Goal: Navigation & Orientation: Find specific page/section

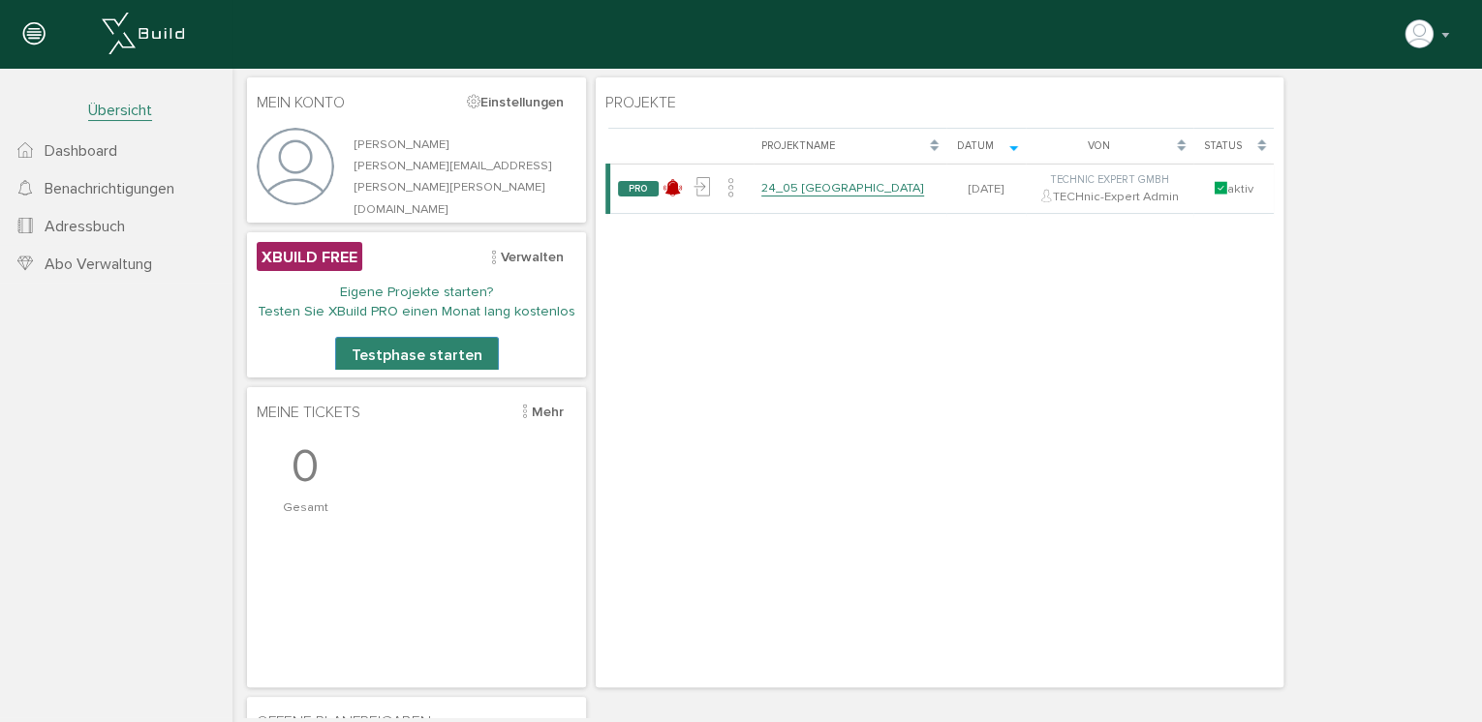
click at [89, 151] on span "Dashboard" at bounding box center [81, 150] width 73 height 19
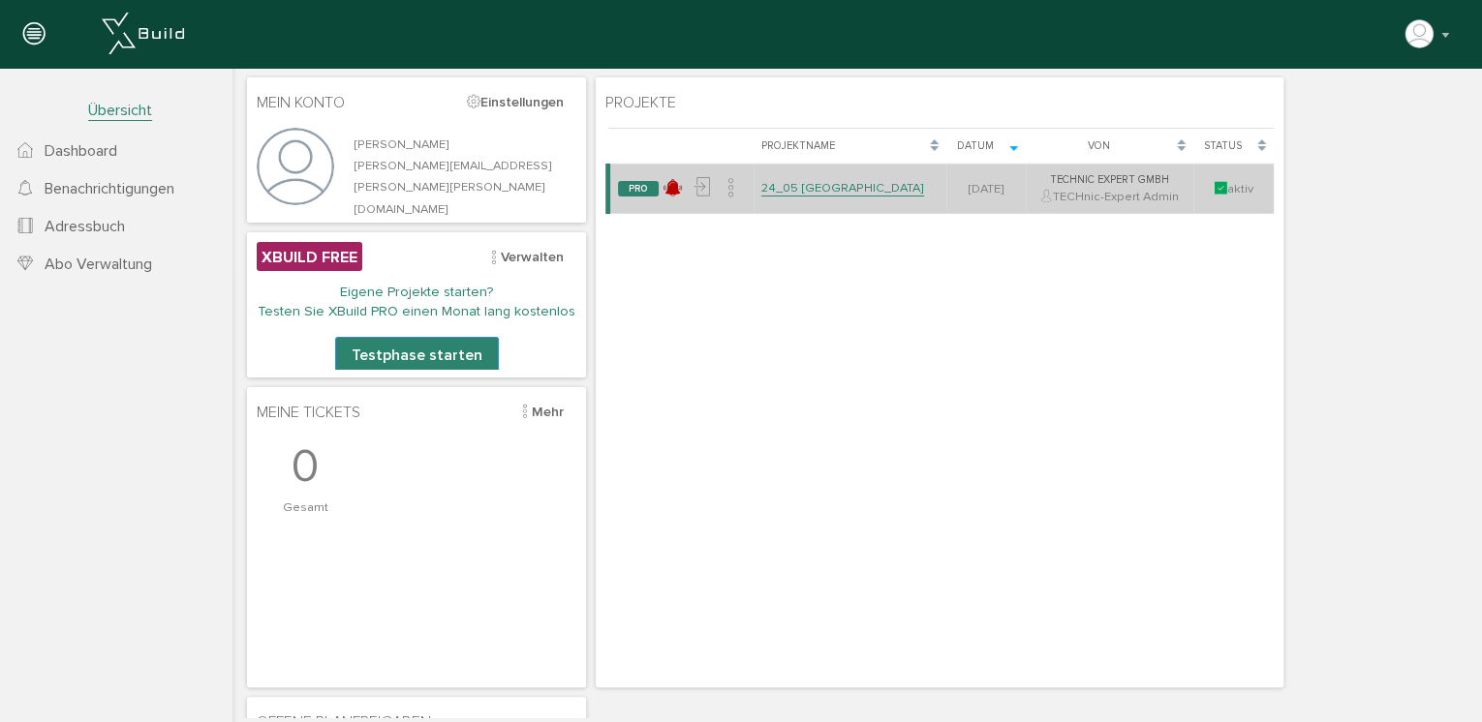
click at [801, 187] on link "24_05 [GEOGRAPHIC_DATA]" at bounding box center [842, 188] width 163 height 16
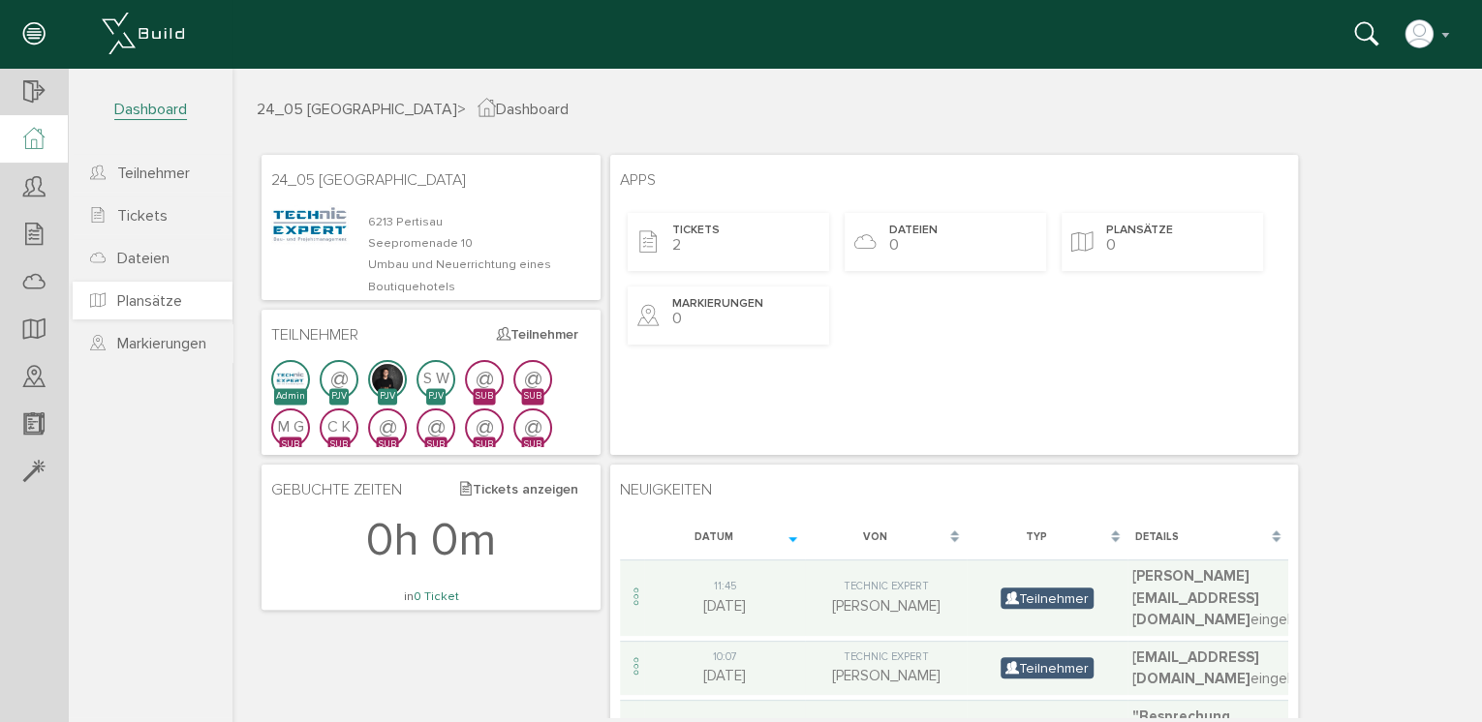
click at [151, 293] on span "Plansätze" at bounding box center [149, 300] width 65 height 19
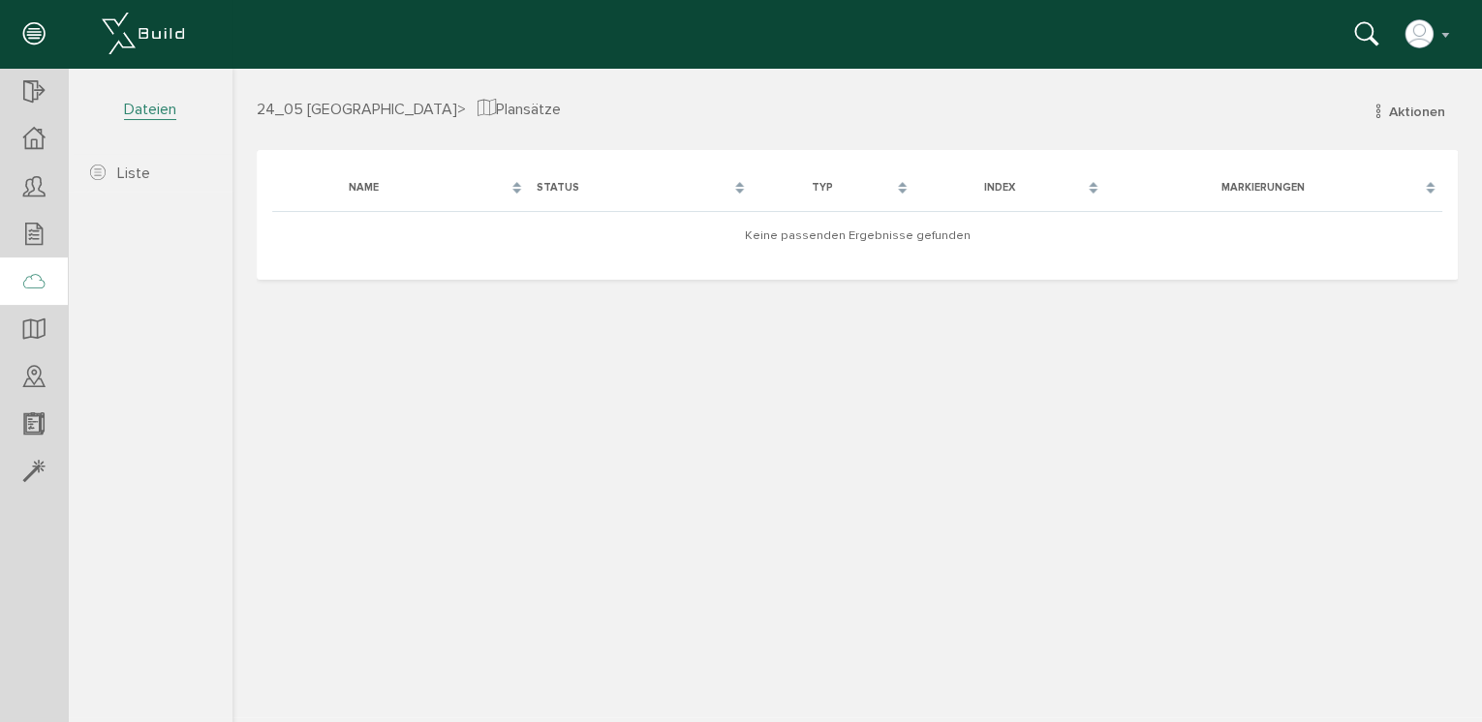
click at [37, 278] on icon at bounding box center [33, 282] width 21 height 27
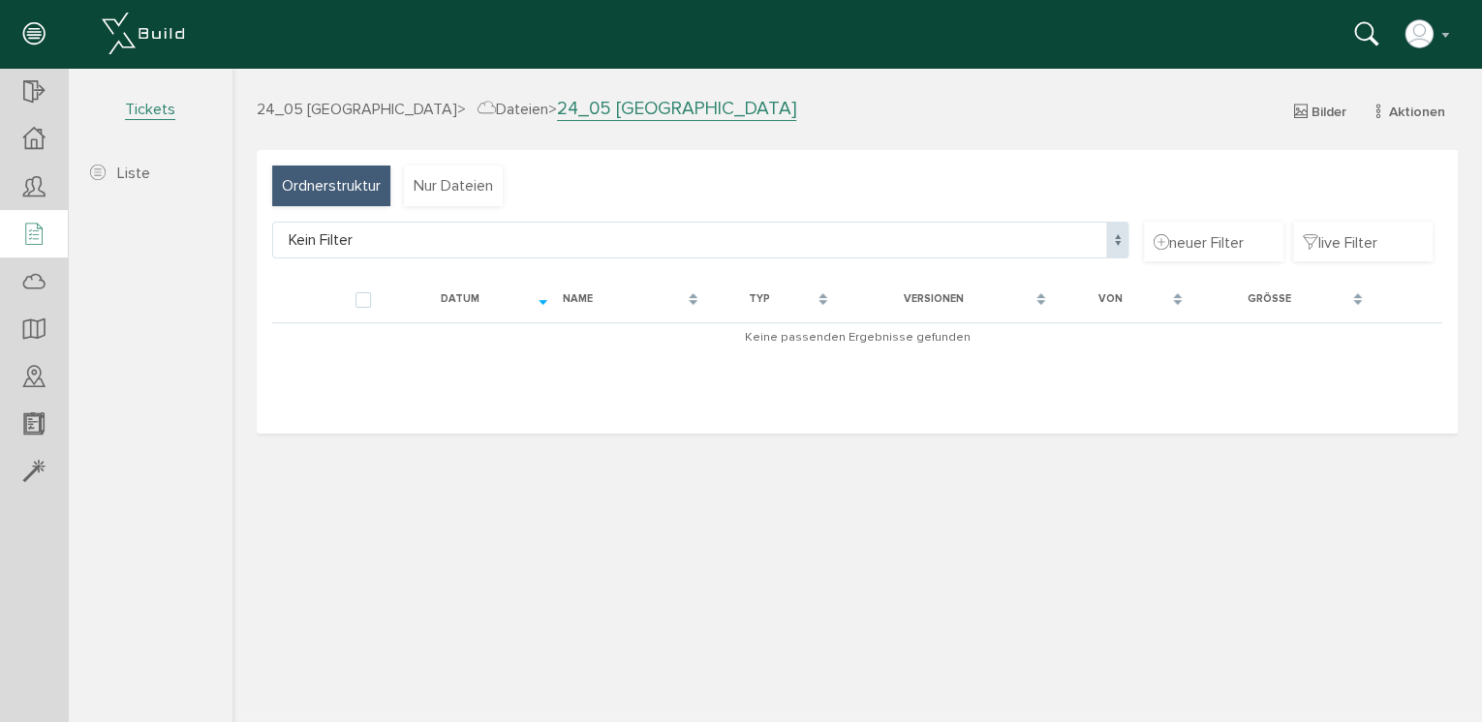
click at [25, 230] on icon at bounding box center [33, 235] width 21 height 27
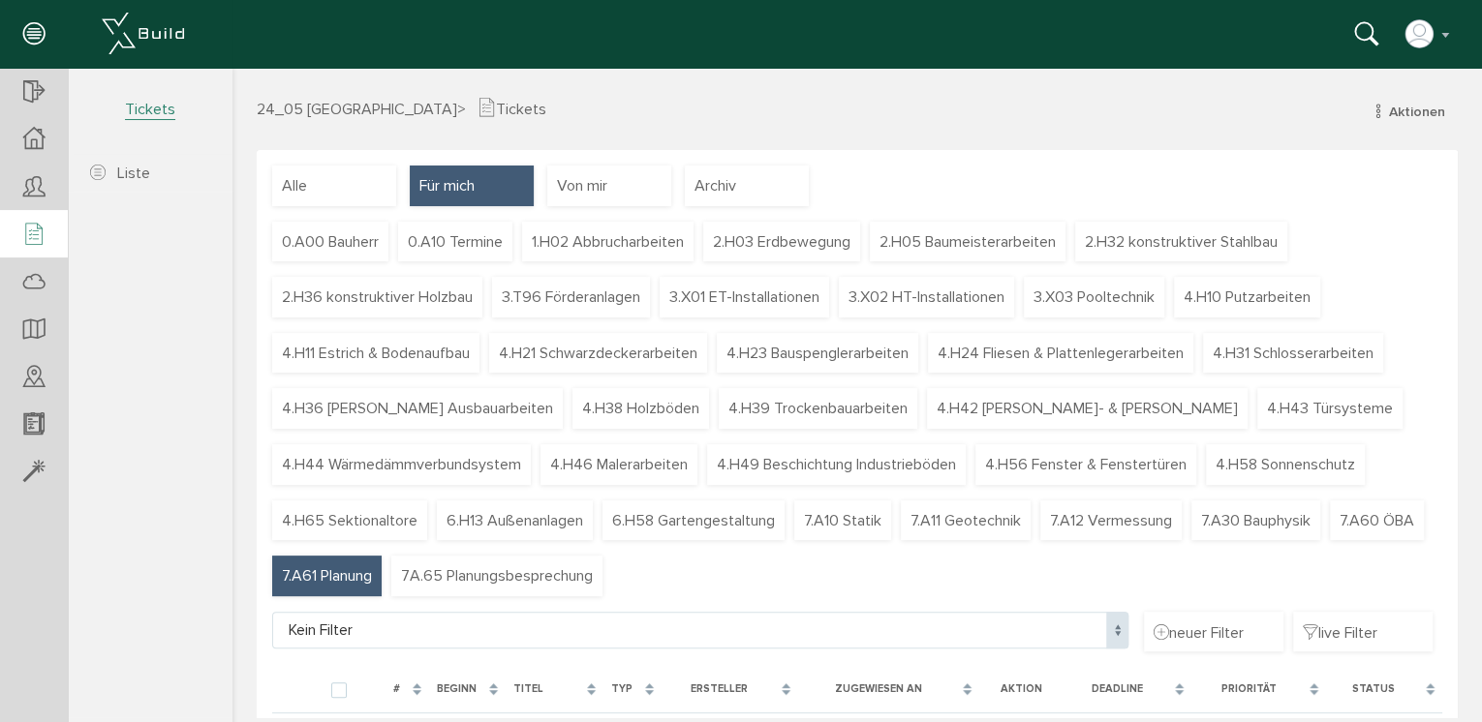
click at [372, 575] on span "7.A61 Planung" at bounding box center [327, 576] width 90 height 21
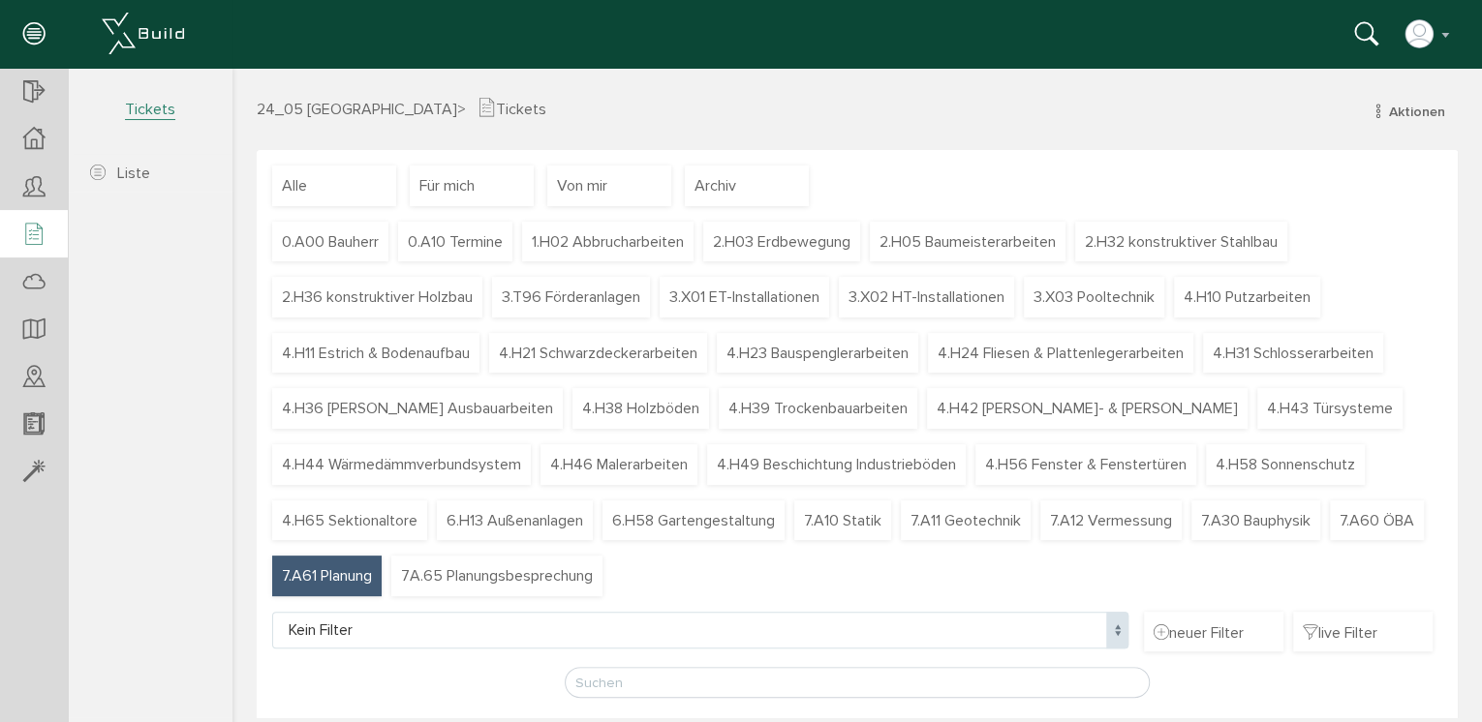
click at [372, 573] on span "7.A61 Planung" at bounding box center [327, 576] width 90 height 21
click at [42, 296] on div at bounding box center [34, 282] width 68 height 49
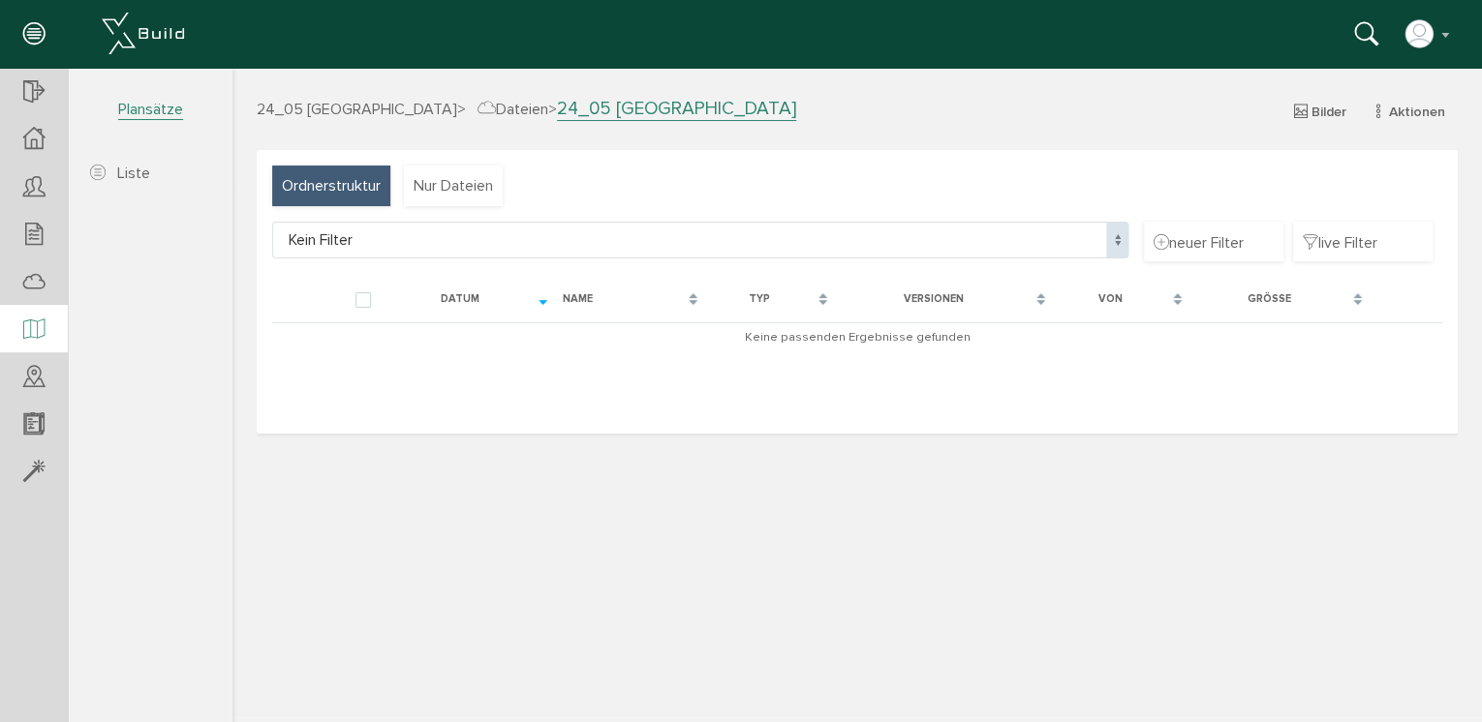
click at [40, 321] on icon at bounding box center [33, 330] width 21 height 27
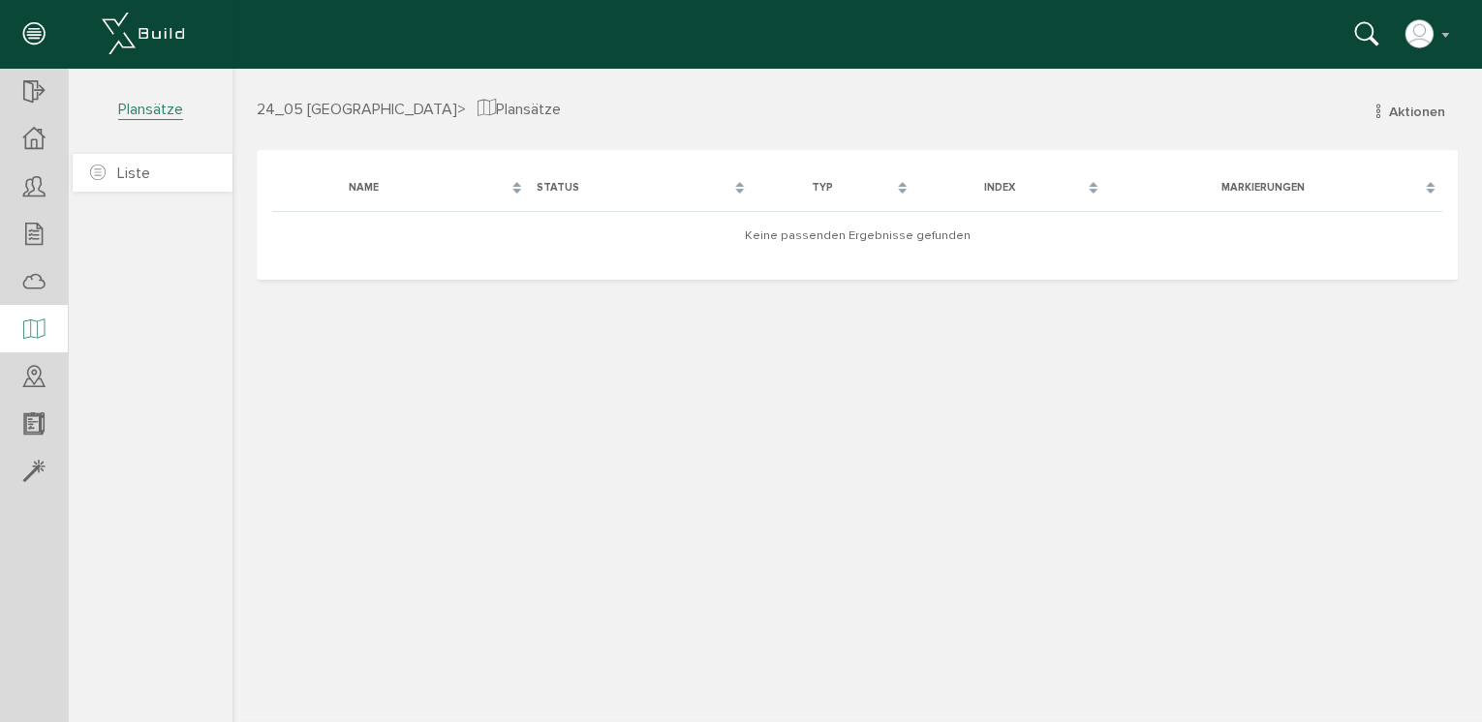
click at [128, 161] on link "Liste" at bounding box center [153, 173] width 160 height 38
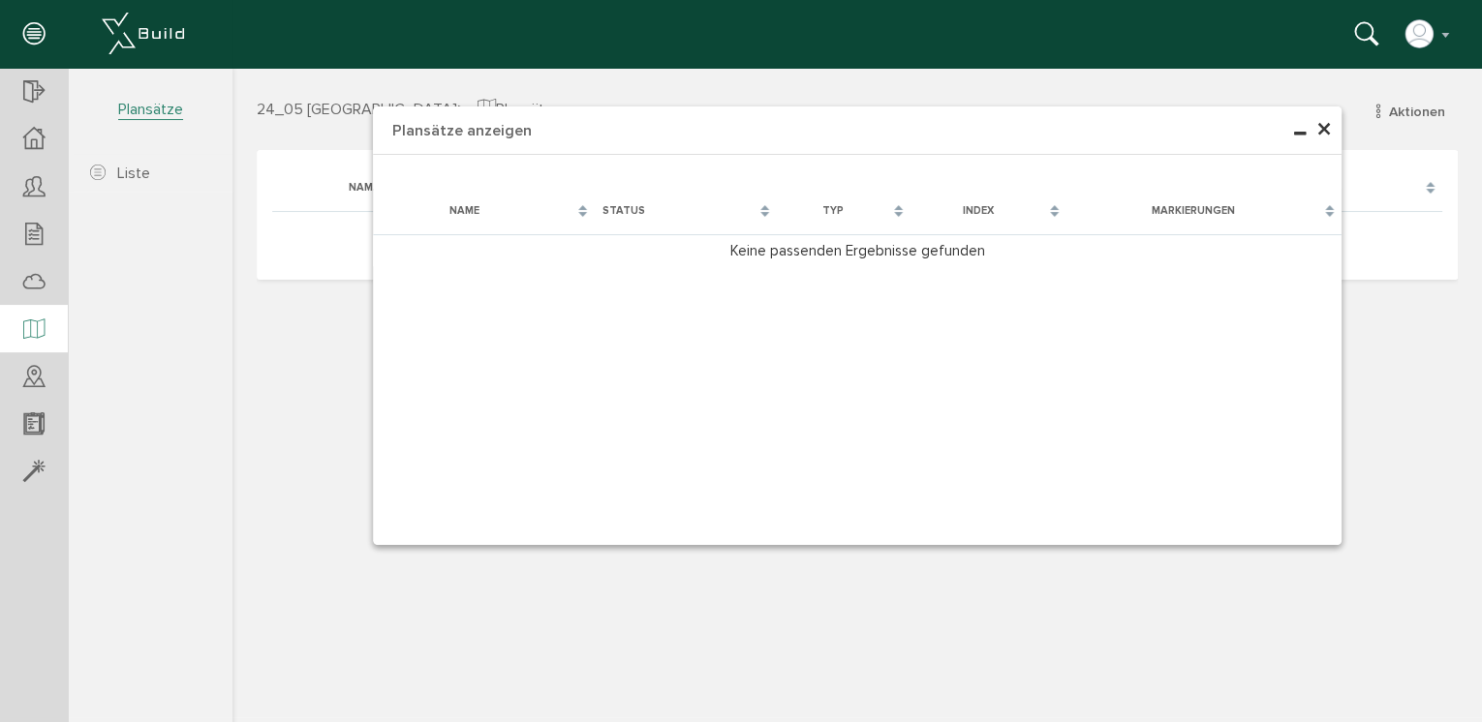
click at [1323, 119] on span "×" at bounding box center [1323, 130] width 15 height 38
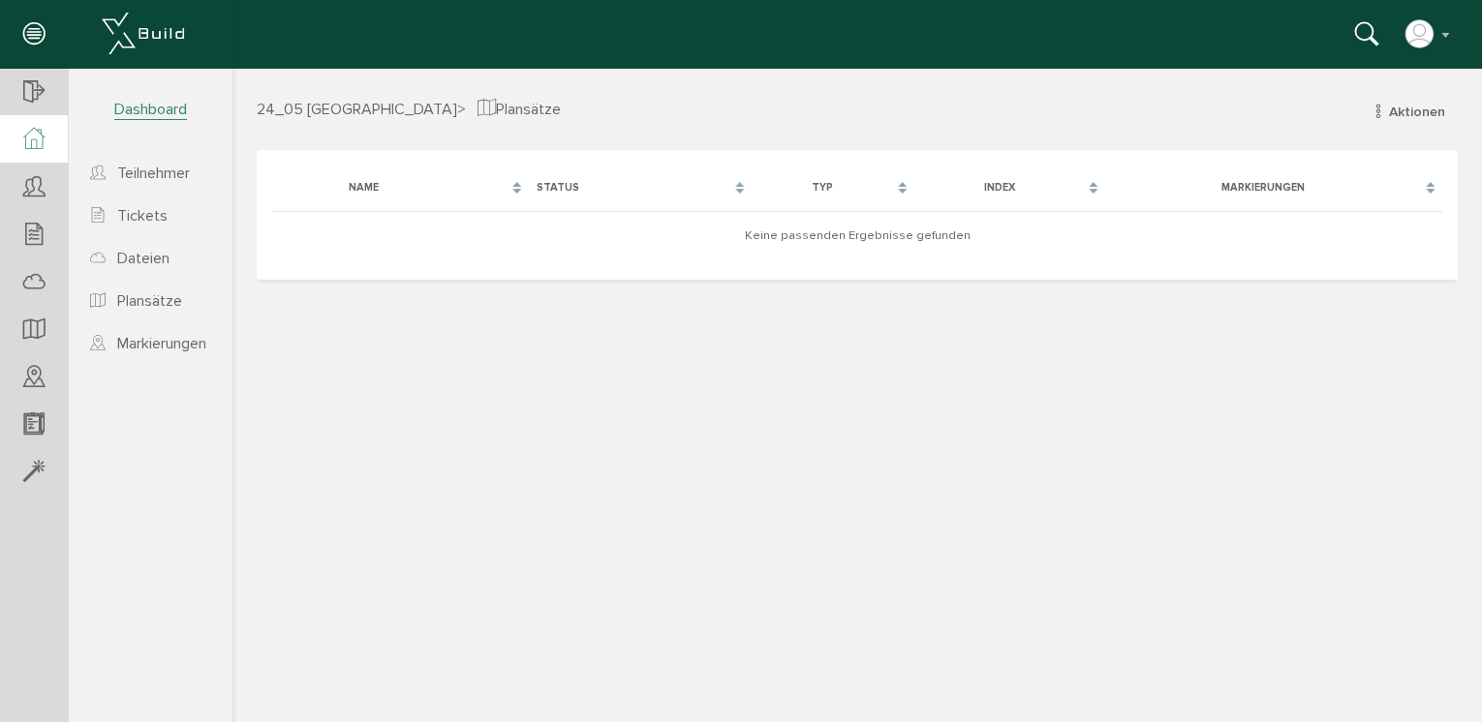
click at [37, 128] on icon at bounding box center [33, 139] width 21 height 22
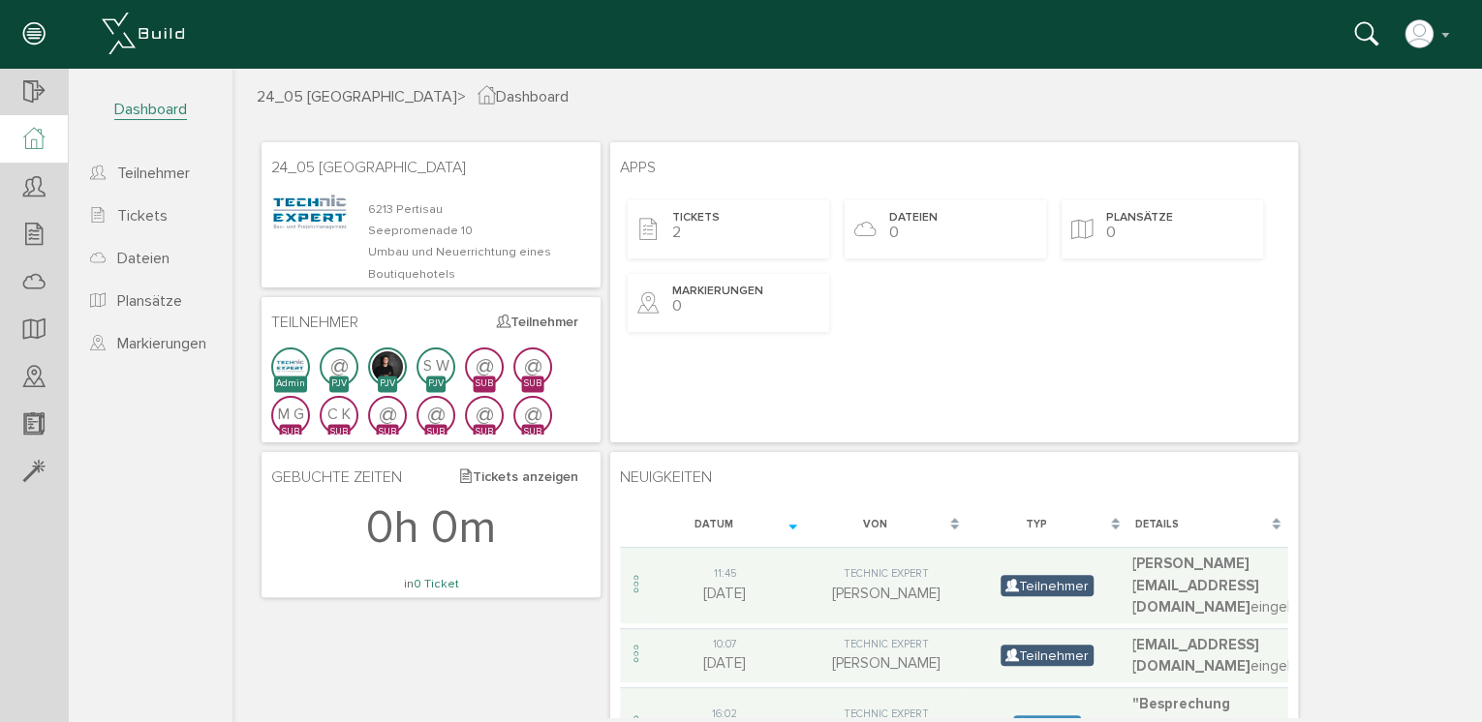
scroll to position [52, 0]
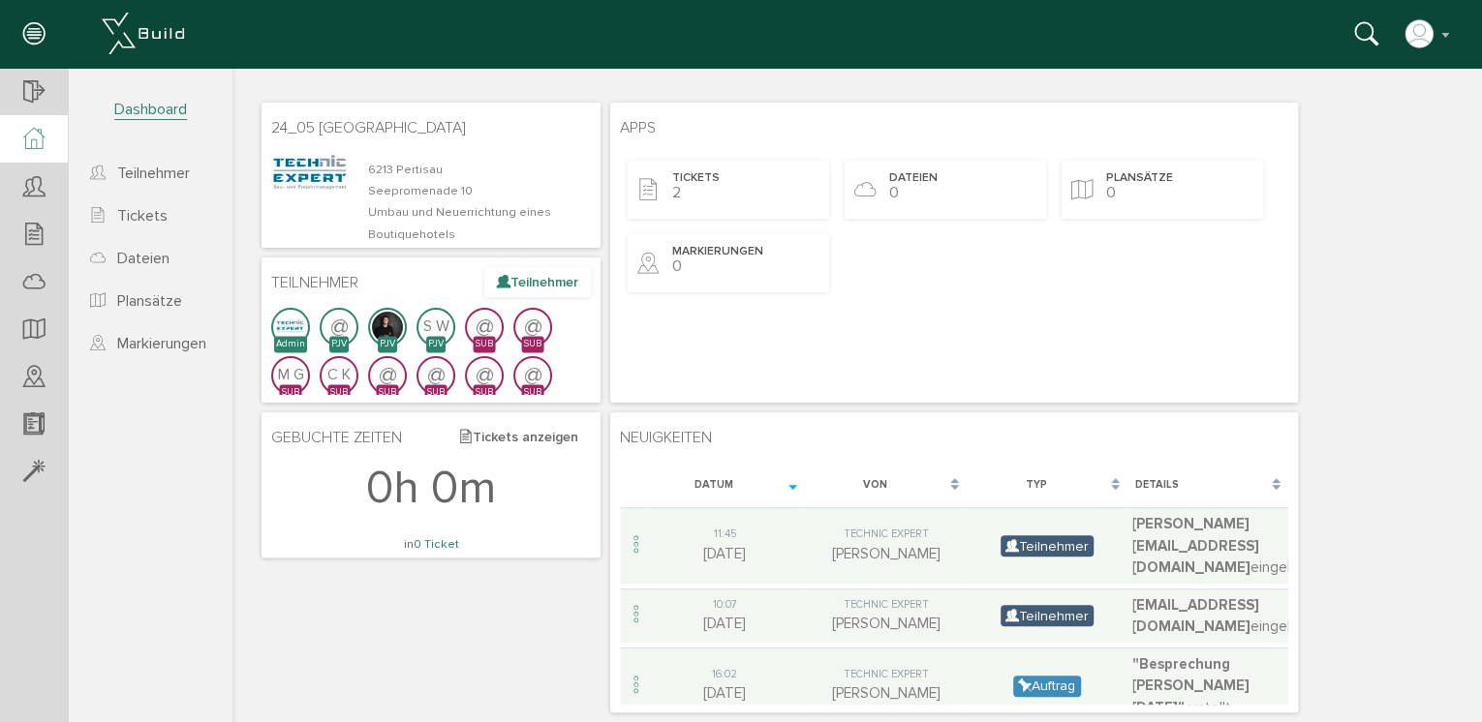
click at [546, 279] on button "Teilnehmer" at bounding box center [537, 282] width 107 height 30
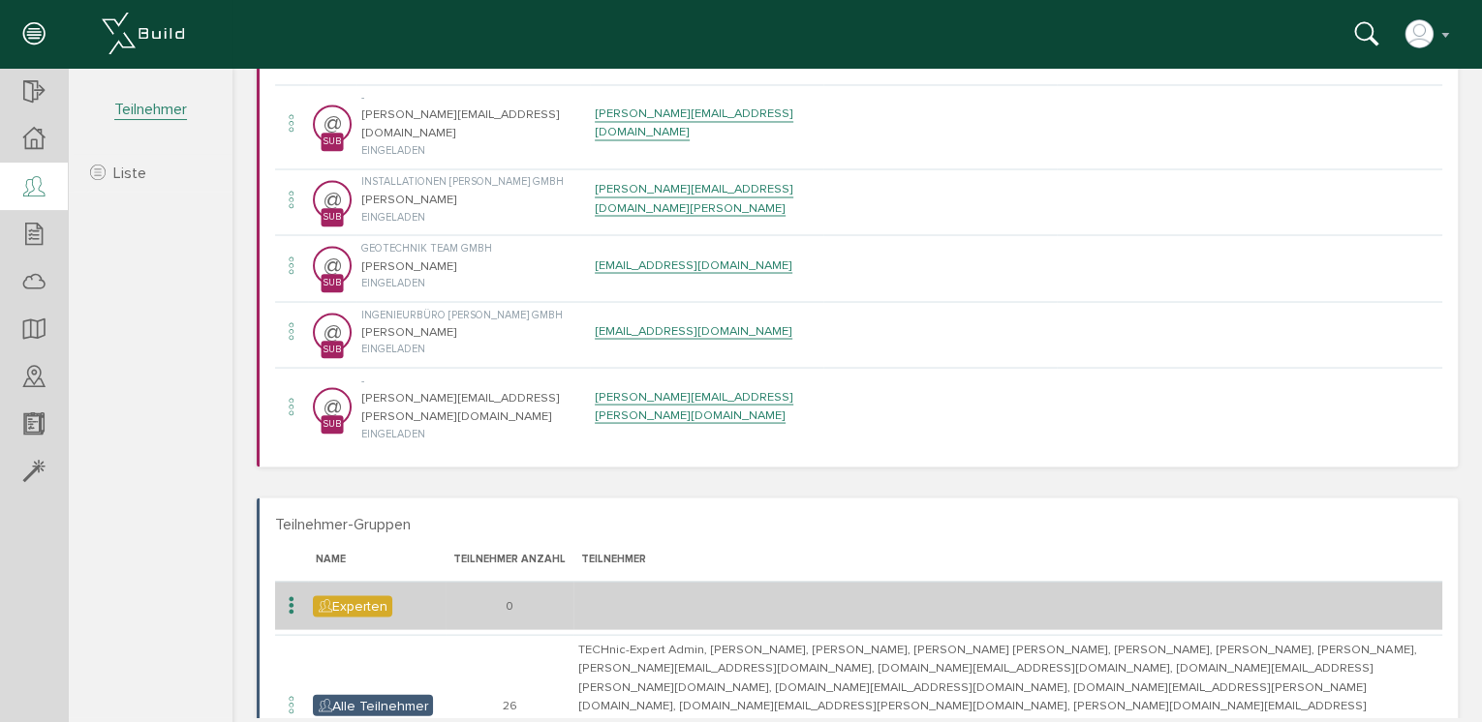
scroll to position [1718, 0]
